Goal: Use online tool/utility: Use online tool/utility

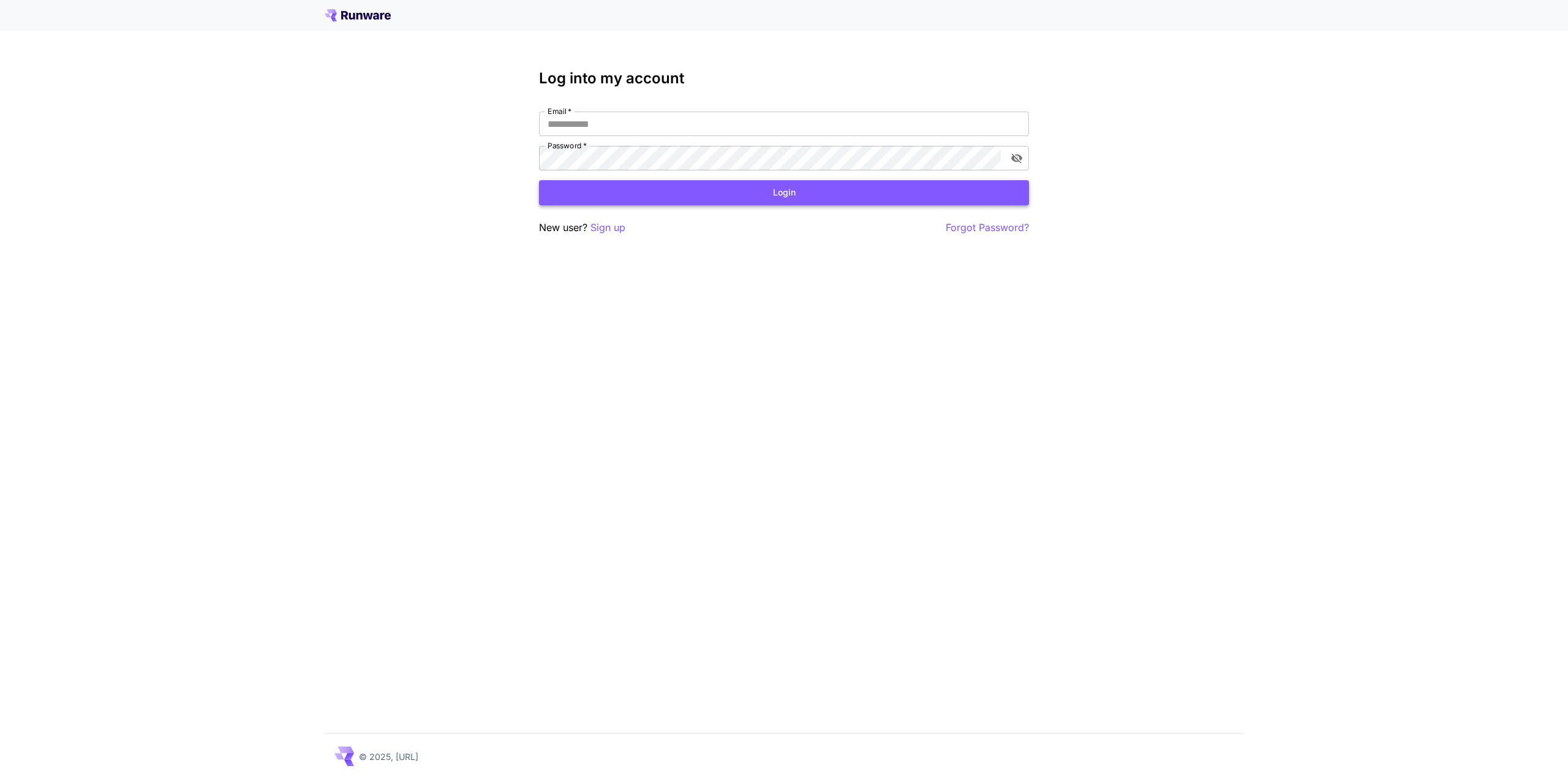
type input "**********"
click at [710, 193] on button "Login" at bounding box center [784, 193] width 490 height 25
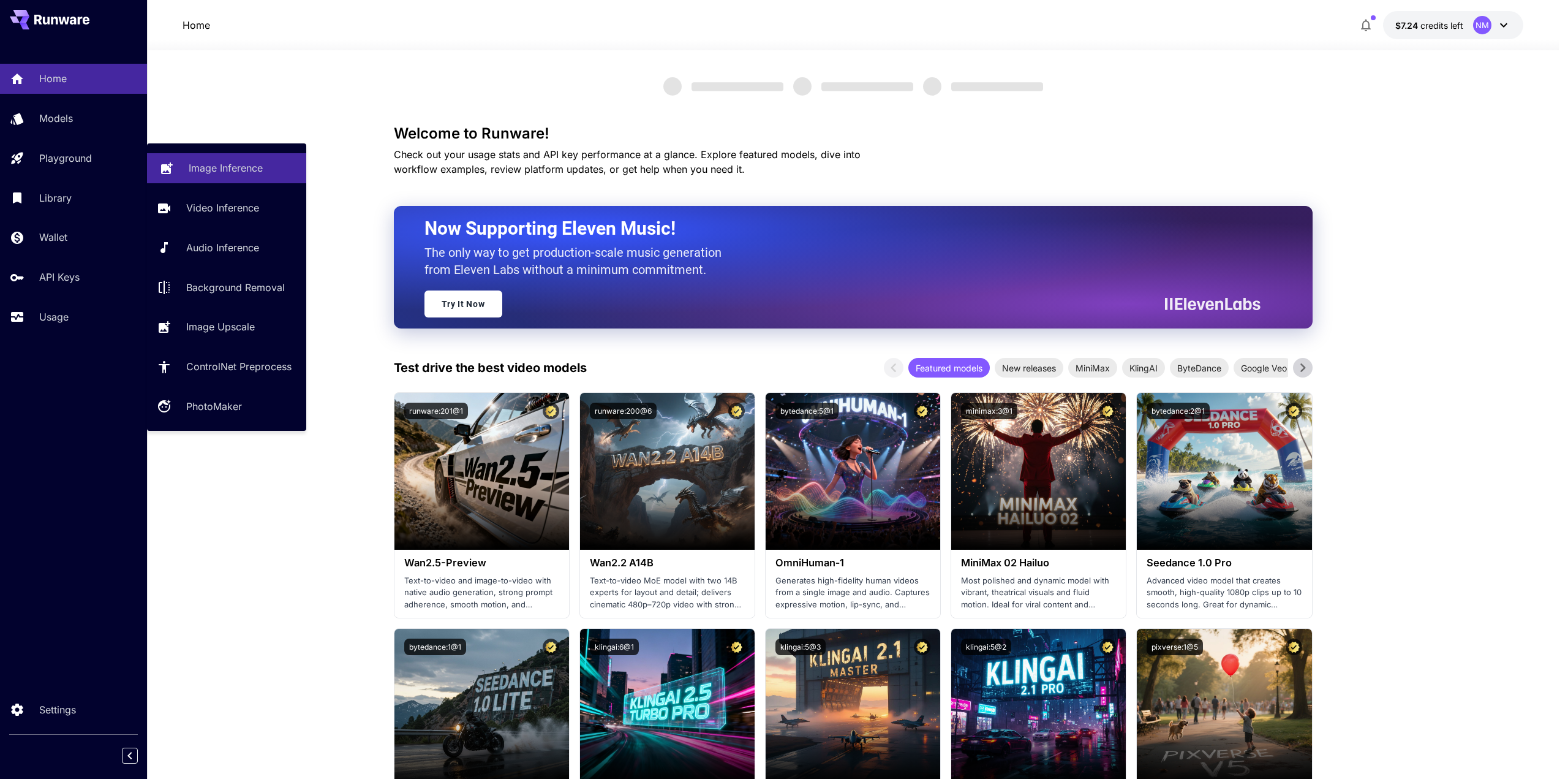
click at [198, 166] on p "Image Inference" at bounding box center [225, 168] width 75 height 15
